Goal: Find specific page/section: Find specific page/section

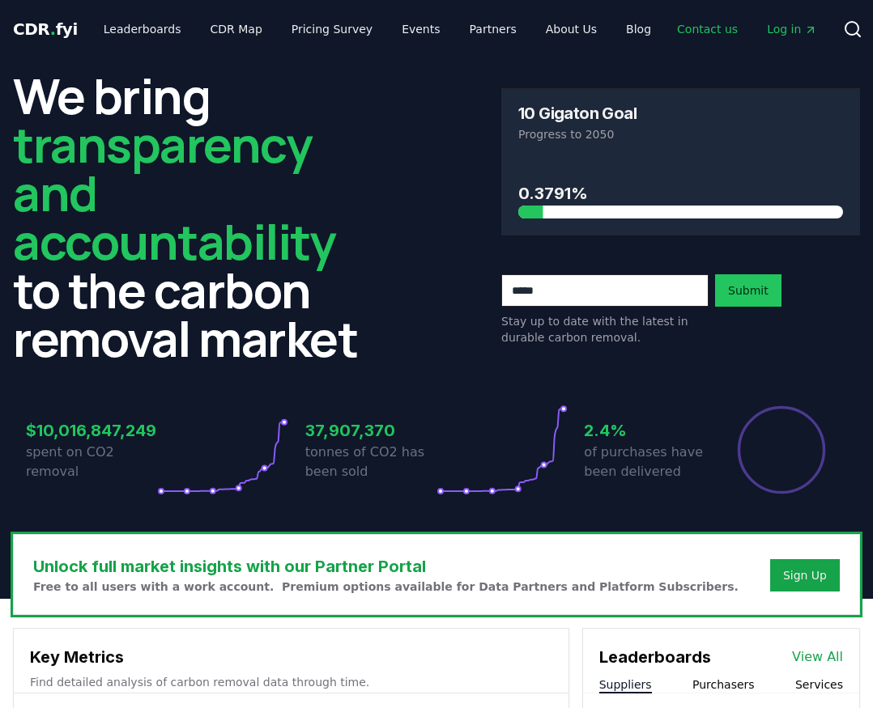
click at [691, 28] on link "Contact us" at bounding box center [707, 29] width 87 height 29
click at [692, 29] on link "Contact us" at bounding box center [707, 29] width 87 height 29
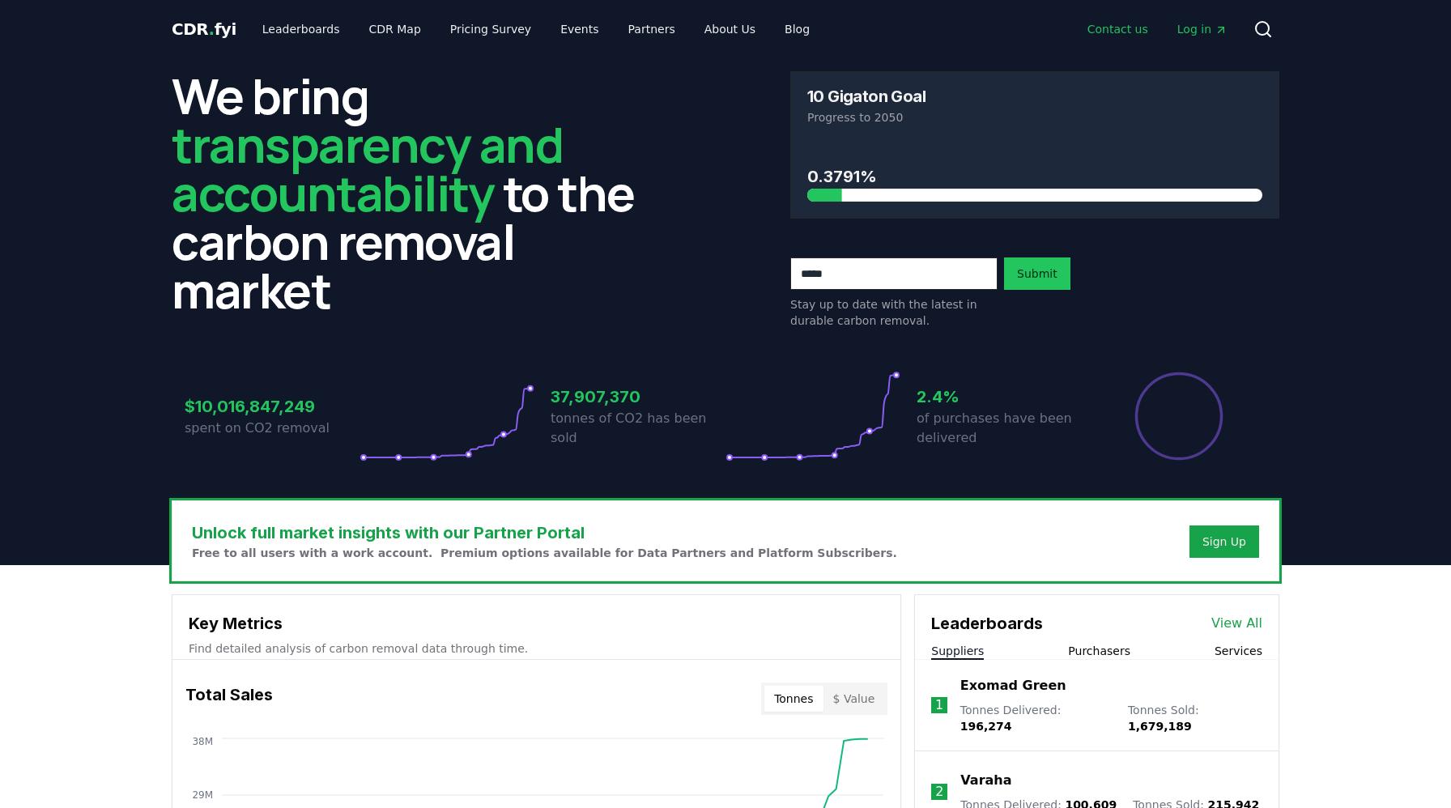
click at [872, 26] on link "Contact us" at bounding box center [1117, 29] width 87 height 29
click at [872, 31] on link "Contact us" at bounding box center [1117, 29] width 87 height 29
click at [872, 29] on link "Contact us" at bounding box center [1117, 29] width 87 height 29
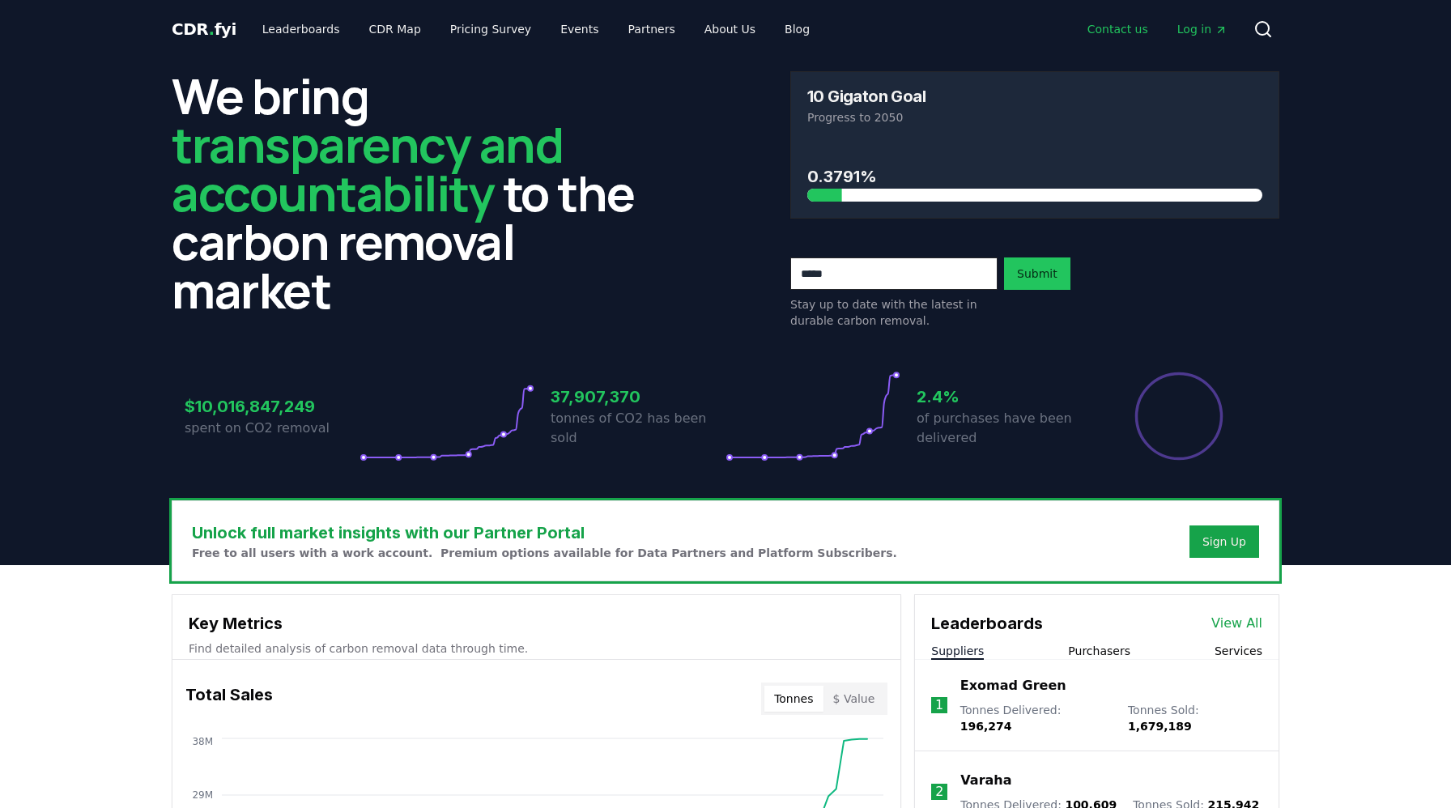
click at [872, 30] on link "Contact us" at bounding box center [1117, 29] width 87 height 29
click at [1115, 28] on link "Contact us" at bounding box center [1117, 29] width 87 height 29
click at [1112, 28] on link "Contact us" at bounding box center [1117, 29] width 87 height 29
click at [274, 31] on link "Leaderboards" at bounding box center [301, 29] width 104 height 29
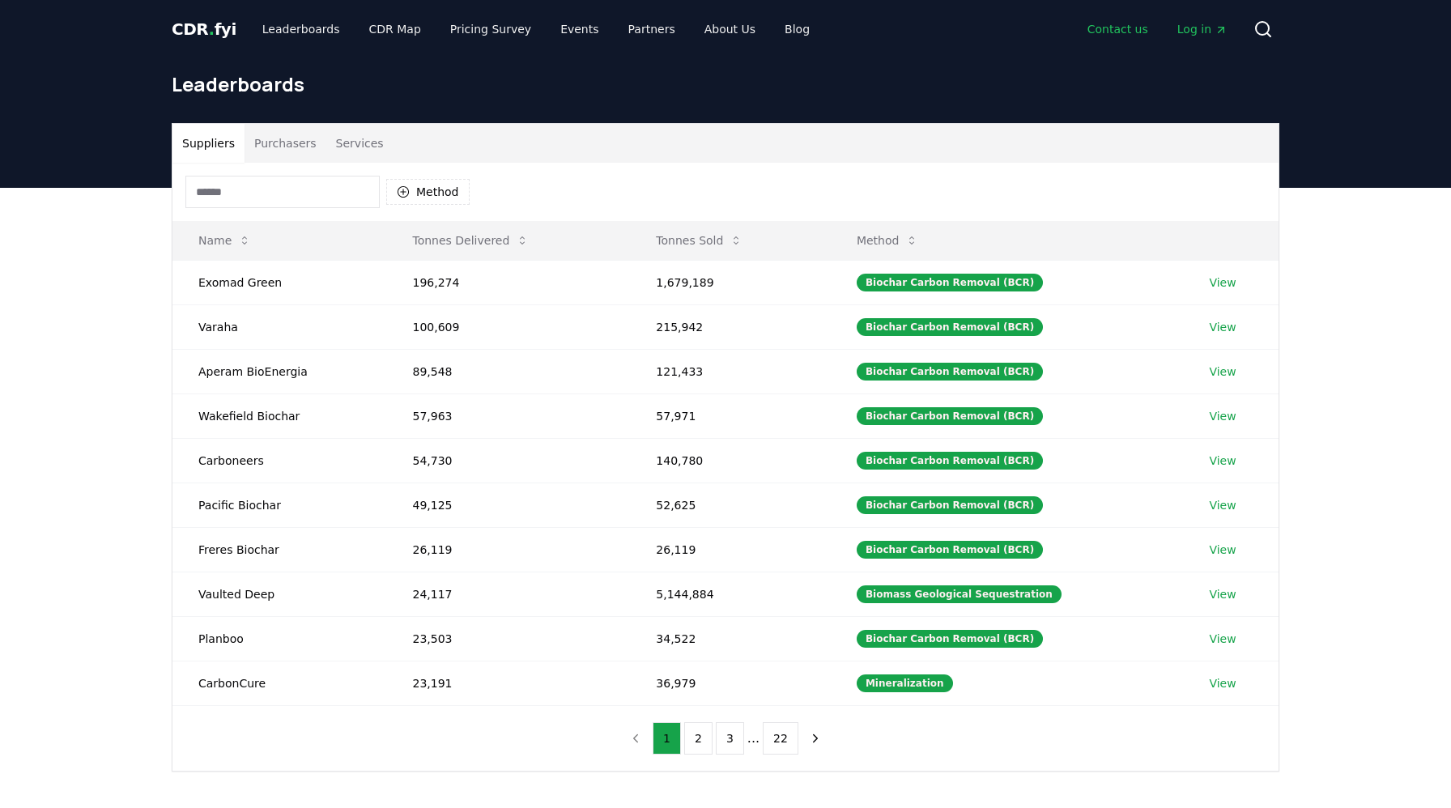
click at [1119, 32] on link "Contact us" at bounding box center [1117, 29] width 87 height 29
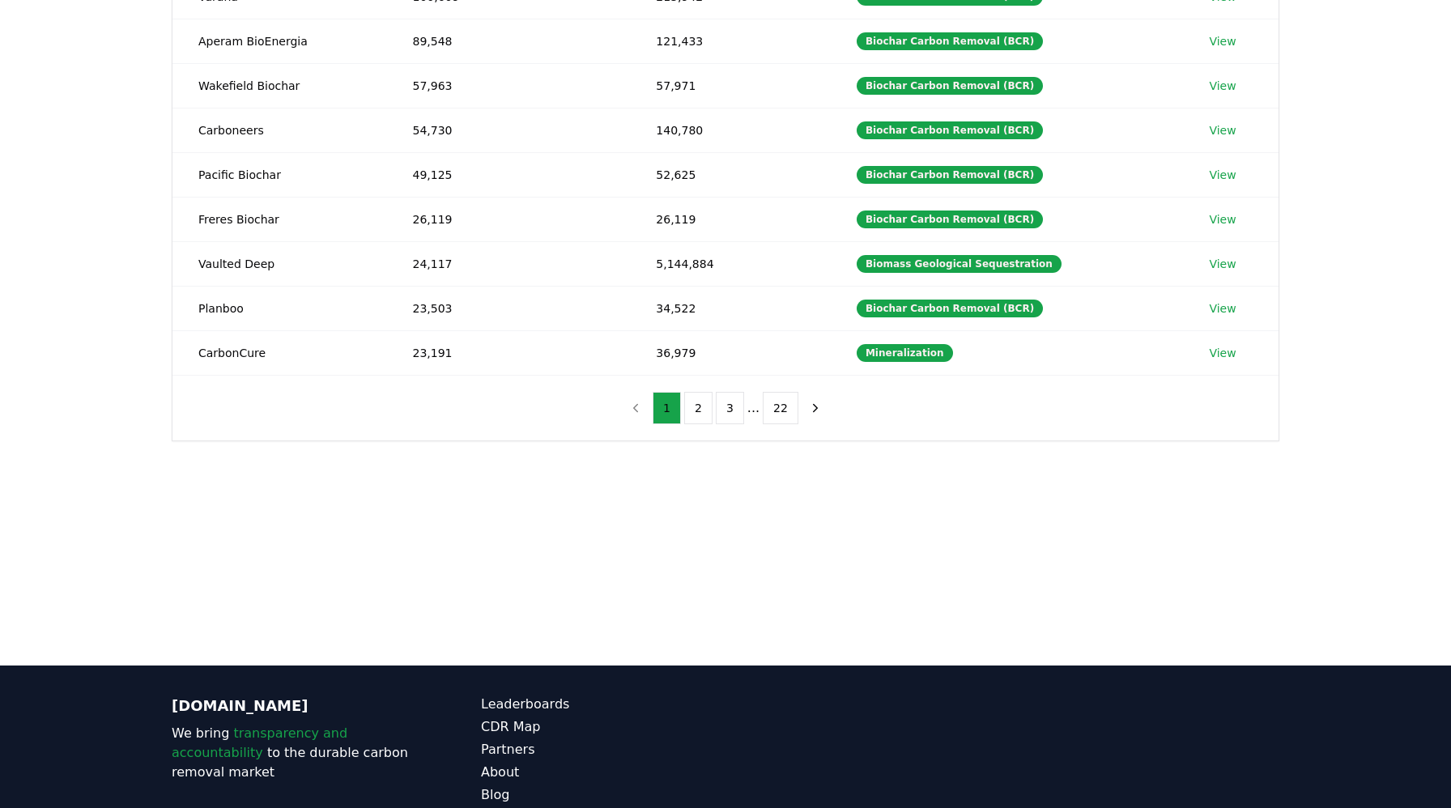
scroll to position [447, 0]
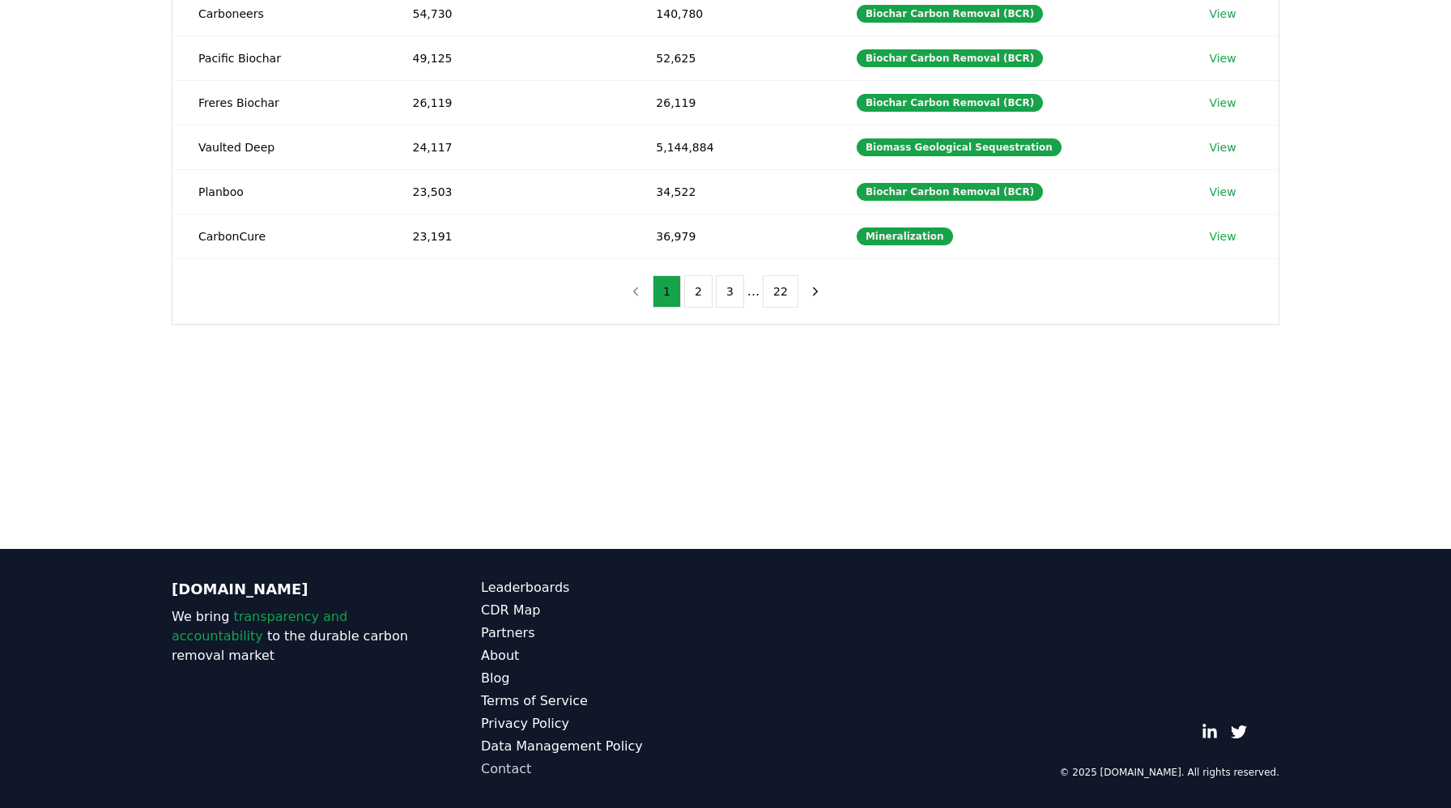
click at [505, 768] on link "Contact" at bounding box center [603, 768] width 245 height 19
click at [638, 421] on main "Suppliers Purchasers Services Method Name Tonnes Delivered Tonnes Sold Method E…" at bounding box center [725, 145] width 1451 height 808
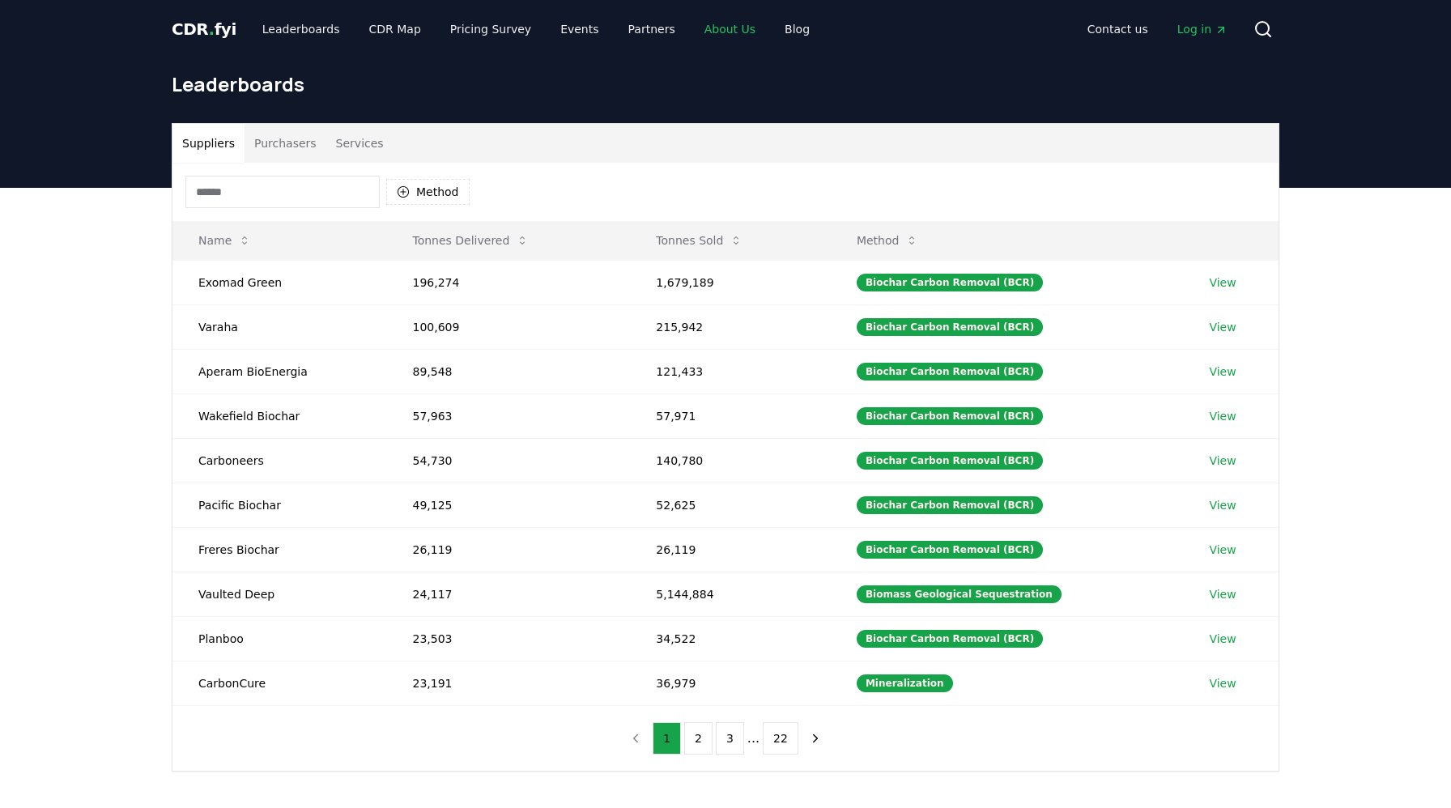
click at [713, 29] on link "About Us" at bounding box center [729, 29] width 77 height 29
